Goal: Transaction & Acquisition: Book appointment/travel/reservation

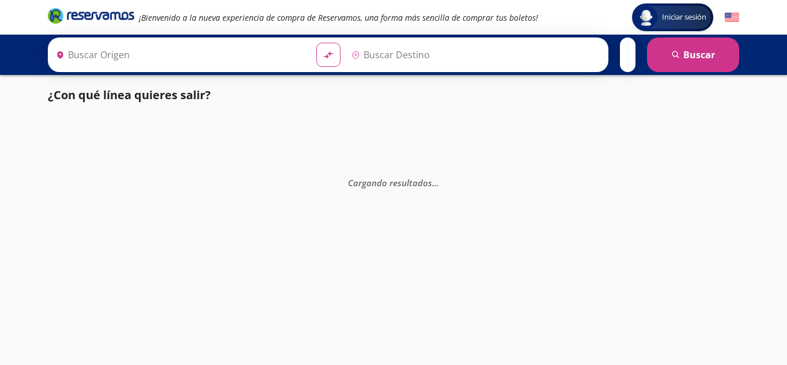
type input "Apatzingán, [GEOGRAPHIC_DATA]"
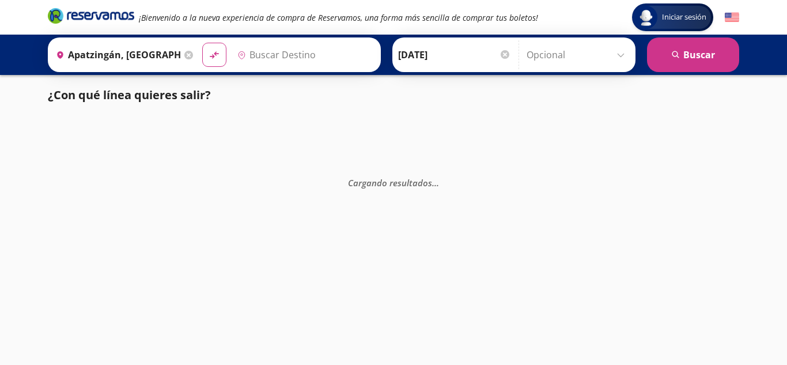
type input "Zihuatanejo, [GEOGRAPHIC_DATA]"
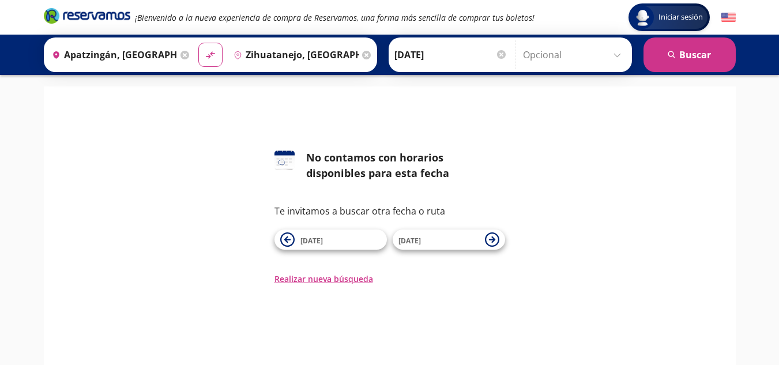
click at [334, 229] on div "Te invitamos a buscar otra fecha o ruta [DATE] Sep" at bounding box center [389, 227] width 231 height 46
click at [319, 237] on span "[DATE]" at bounding box center [311, 241] width 22 height 10
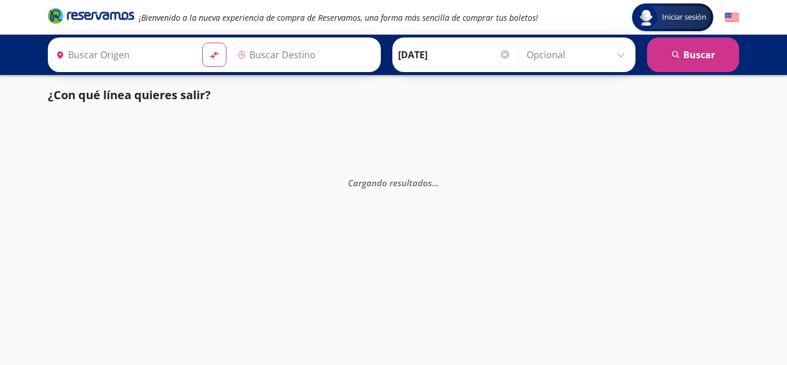
type input "Apatzingán, [GEOGRAPHIC_DATA]"
type input "Zihuatanejo, [GEOGRAPHIC_DATA]"
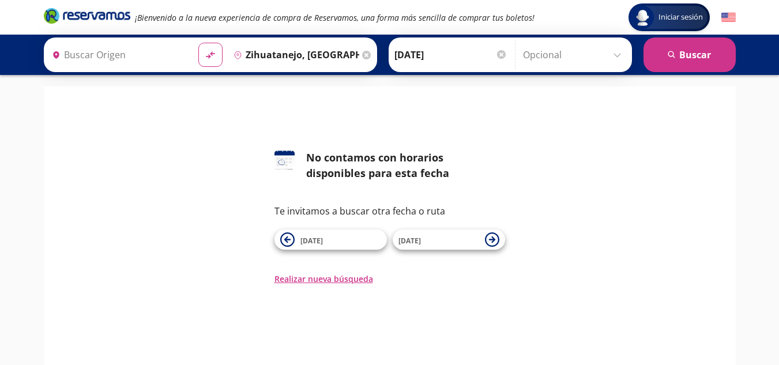
type input "Apatzingán, [GEOGRAPHIC_DATA]"
